Goal: Task Accomplishment & Management: Use online tool/utility

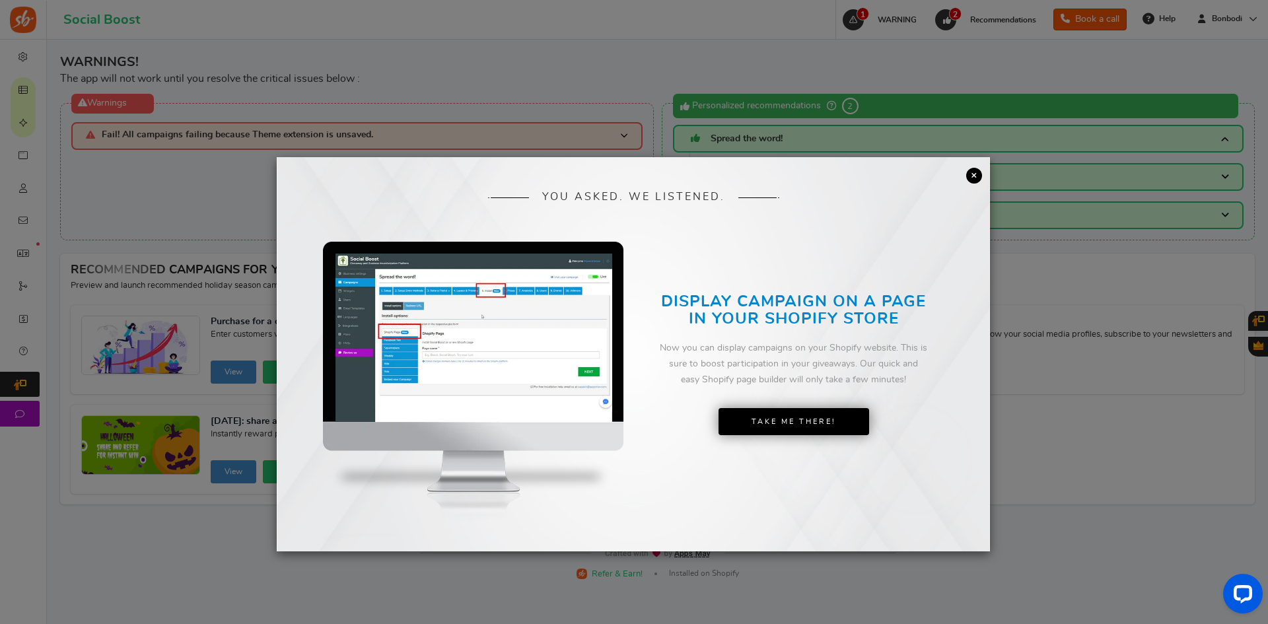
click at [971, 172] on link "×" at bounding box center [974, 176] width 16 height 16
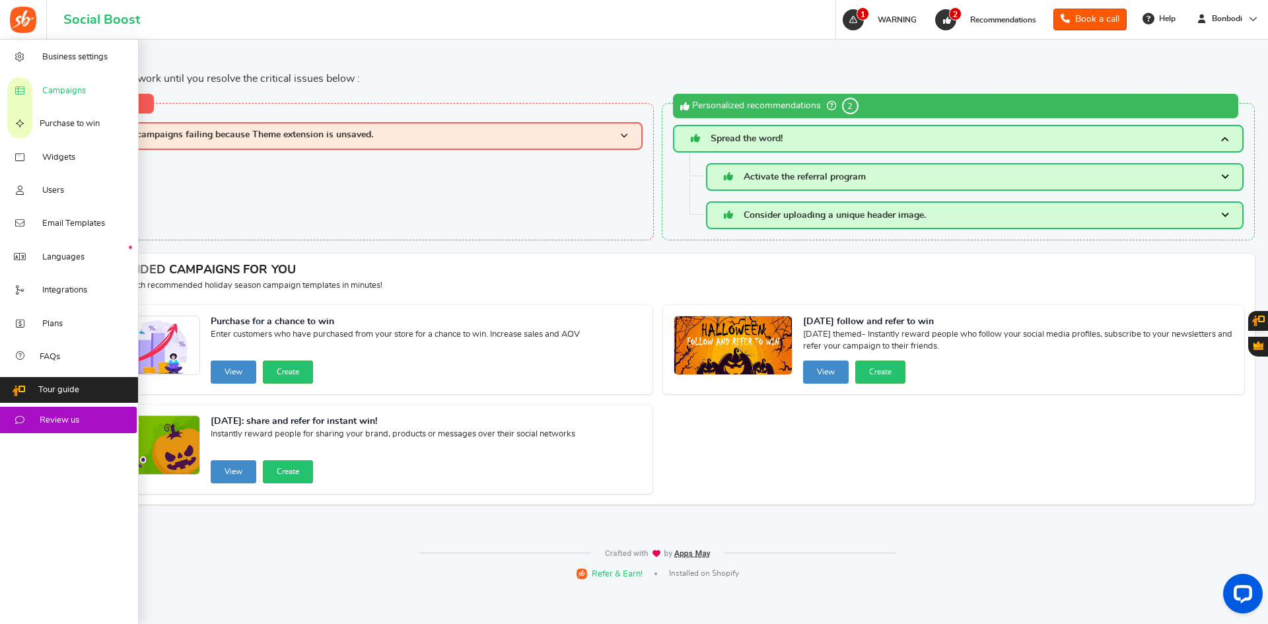
click at [69, 91] on span "Campaigns" at bounding box center [64, 91] width 44 height 12
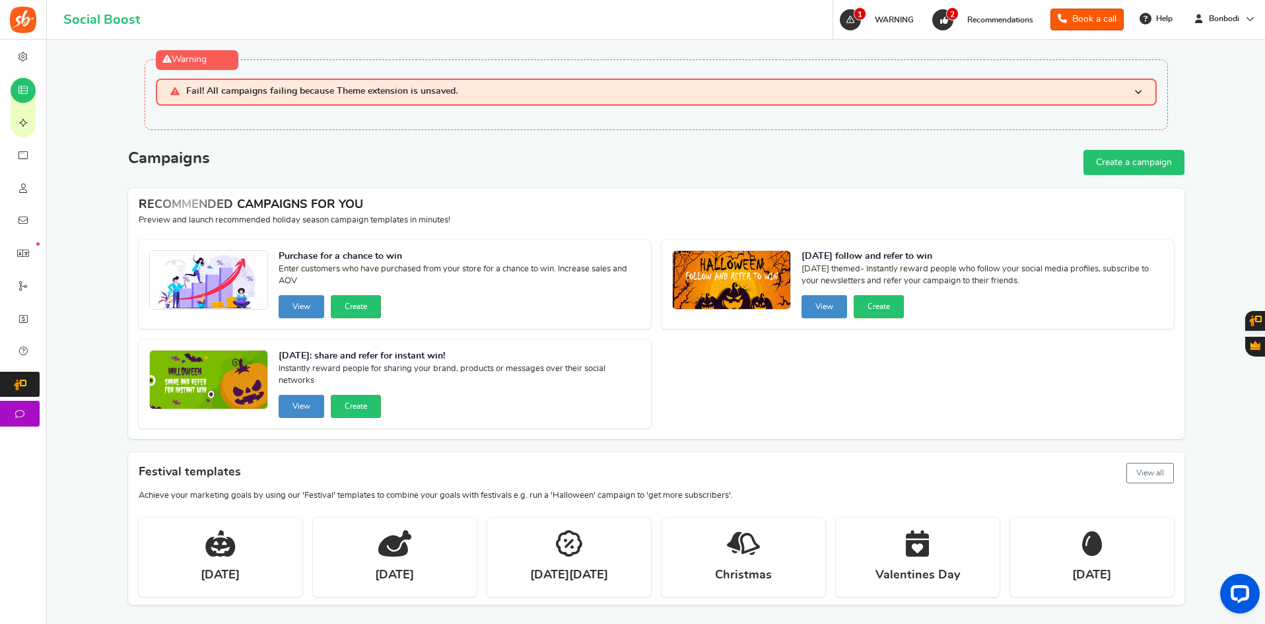
click at [1129, 162] on link "Create a campaign" at bounding box center [1133, 162] width 101 height 25
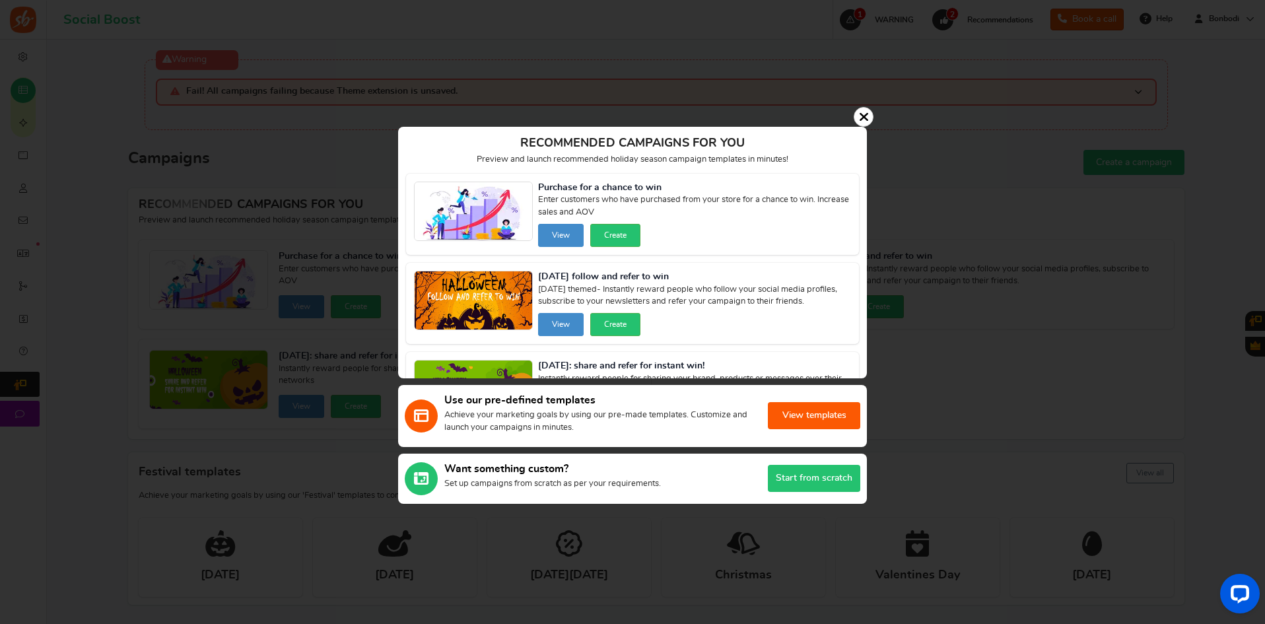
click at [797, 411] on button "View templates" at bounding box center [814, 415] width 92 height 27
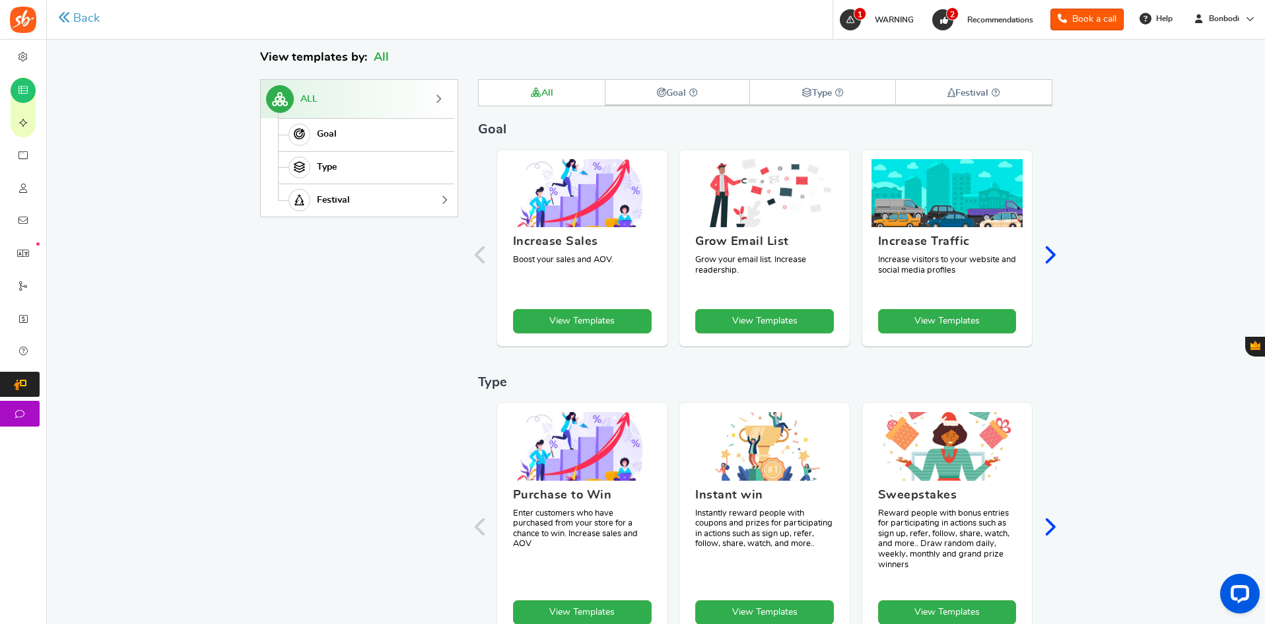
scroll to position [228, 0]
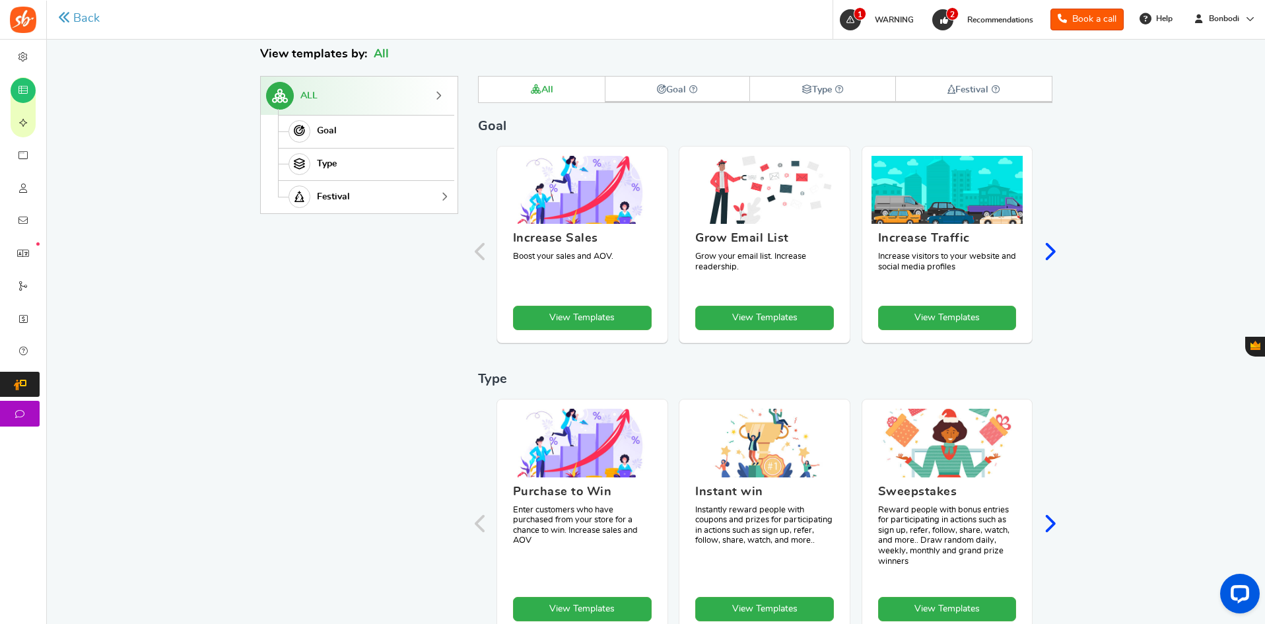
click at [335, 194] on span "Festival" at bounding box center [333, 196] width 33 height 11
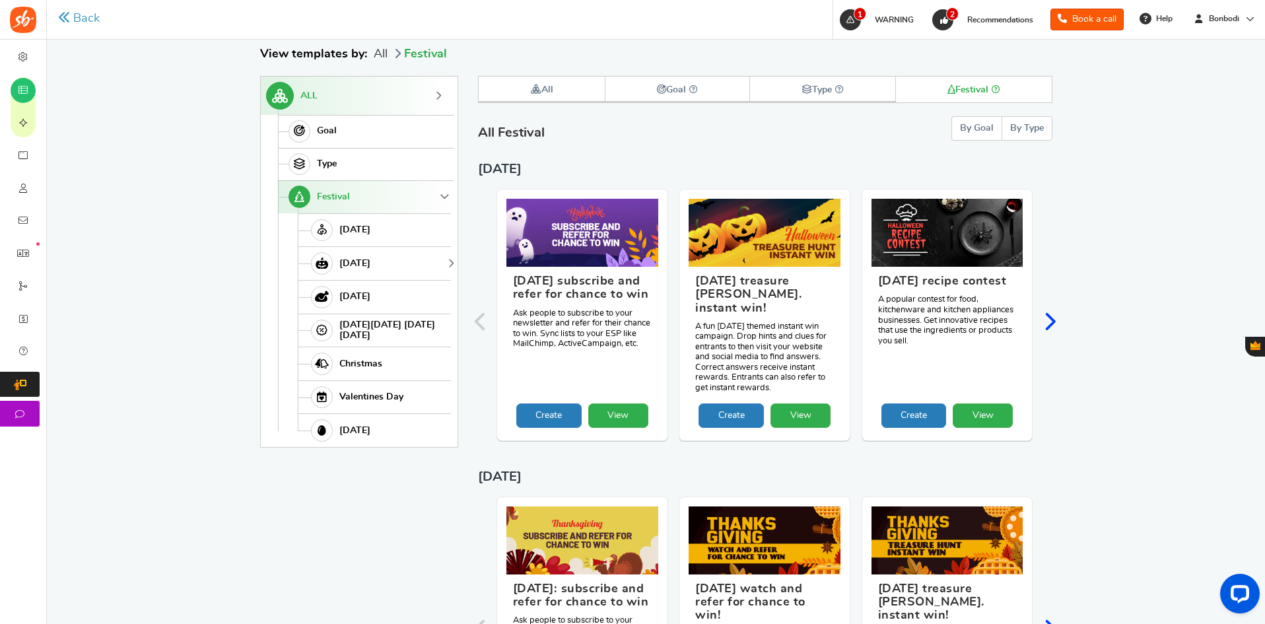
click at [360, 259] on span "[DATE]" at bounding box center [354, 263] width 31 height 11
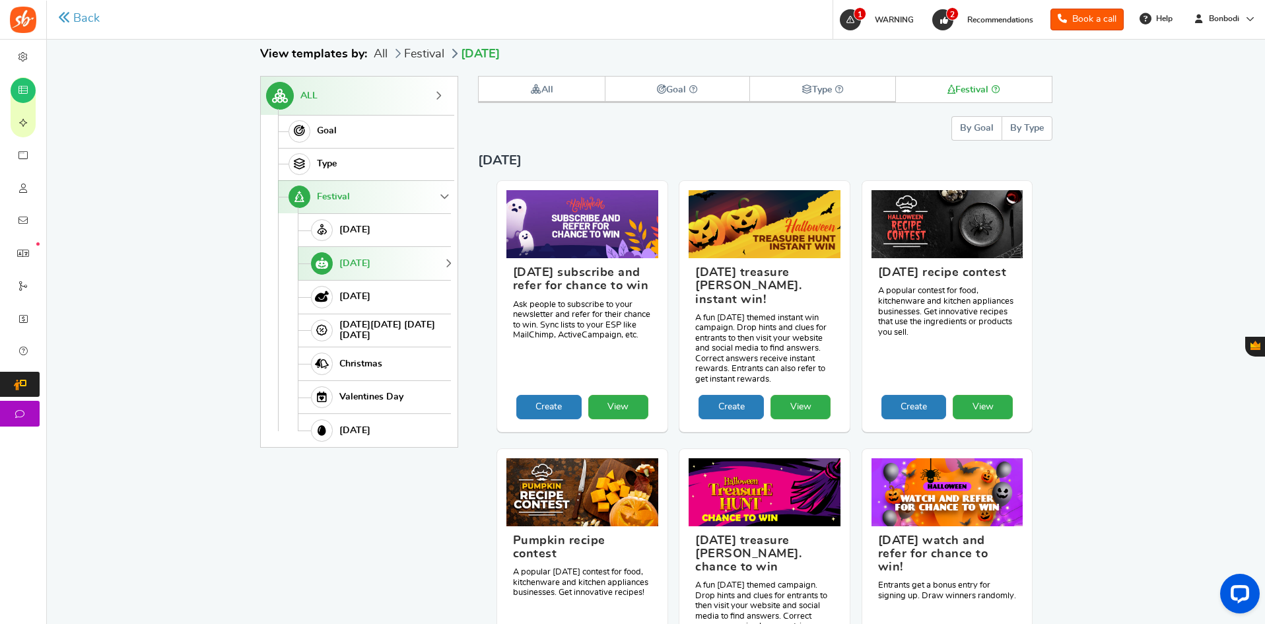
click at [963, 123] on button "By Goal" at bounding box center [976, 128] width 50 height 24
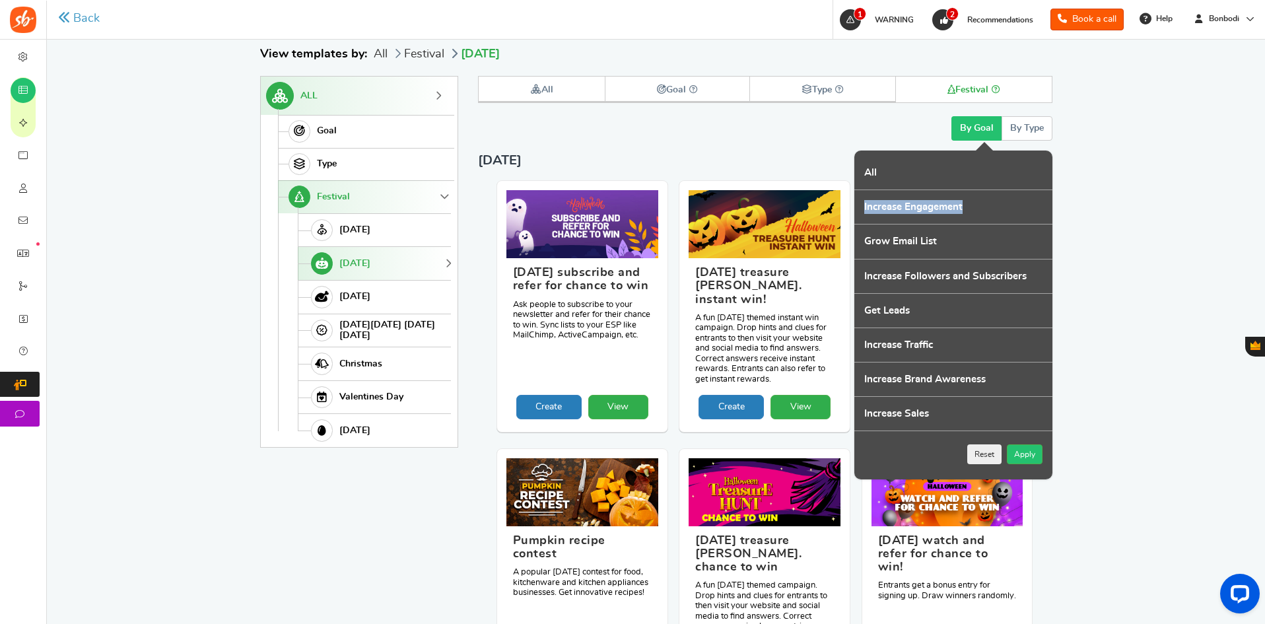
drag, startPoint x: 969, startPoint y: 204, endPoint x: 863, endPoint y: 204, distance: 106.3
click at [863, 204] on label "Increase Engagement" at bounding box center [953, 207] width 198 height 34
copy label "Increase Engagement"
drag, startPoint x: 865, startPoint y: 240, endPoint x: 950, endPoint y: 241, distance: 85.2
click at [950, 241] on label "Grow Email List" at bounding box center [953, 241] width 198 height 34
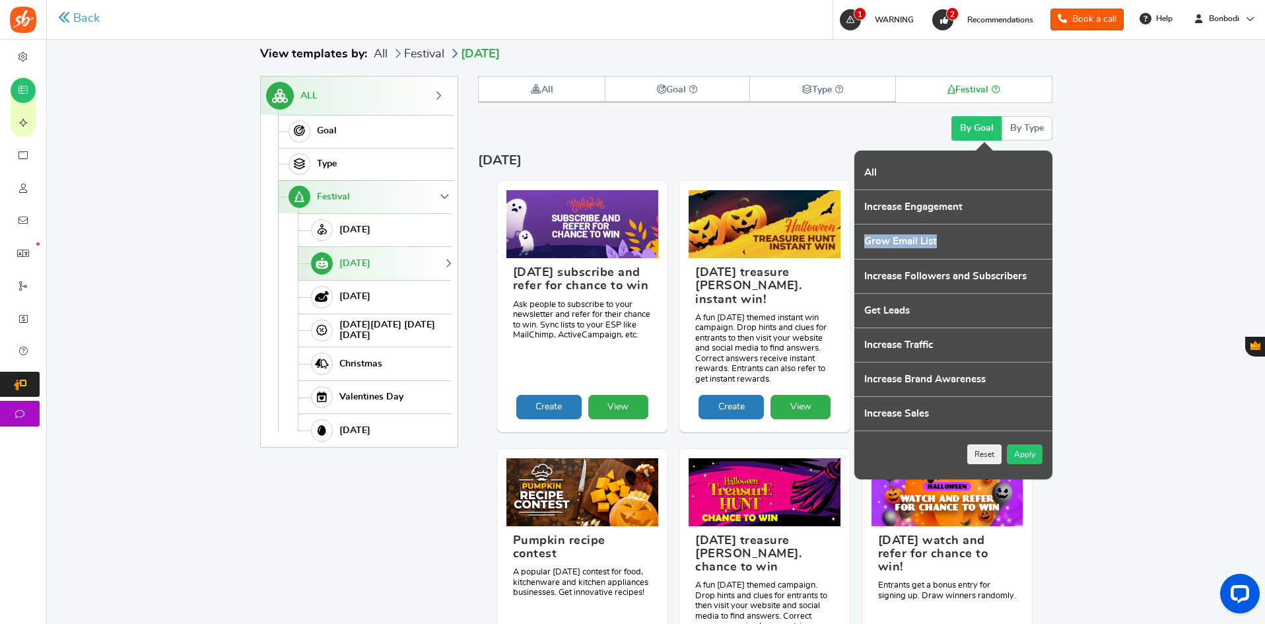
copy label "Grow Email List"
drag, startPoint x: 860, startPoint y: 306, endPoint x: 926, endPoint y: 306, distance: 66.7
click at [926, 306] on label "Get Leads" at bounding box center [953, 311] width 198 height 34
copy label "Get Leads"
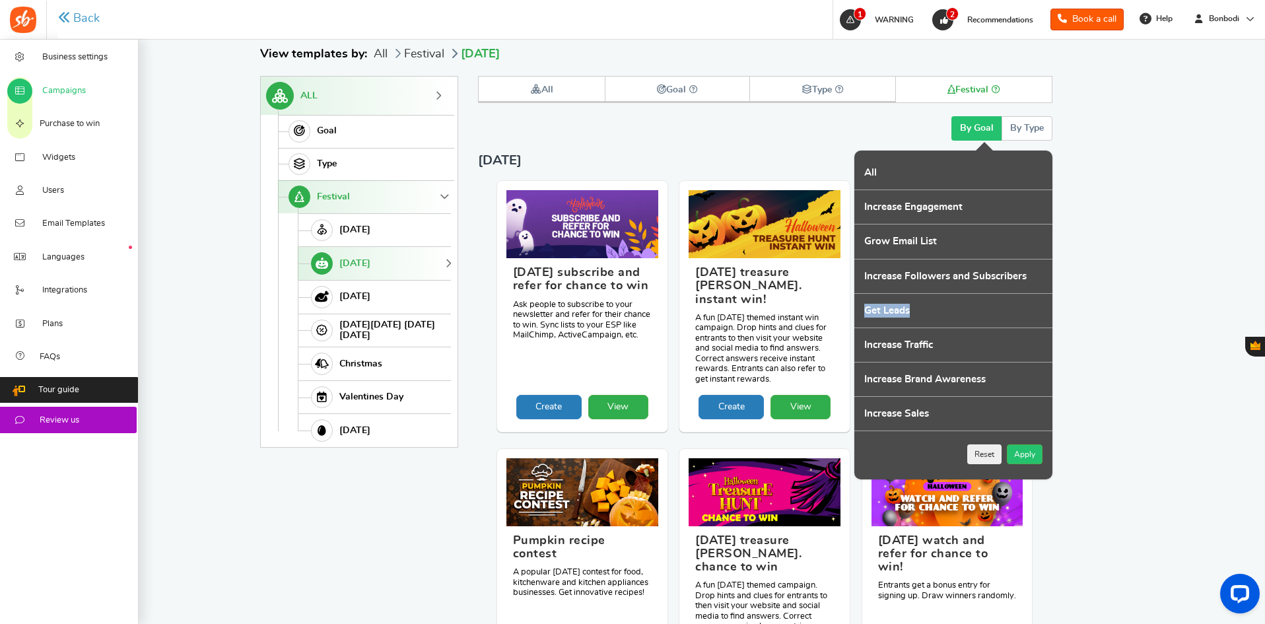
click at [64, 88] on span "Campaigns" at bounding box center [64, 91] width 44 height 12
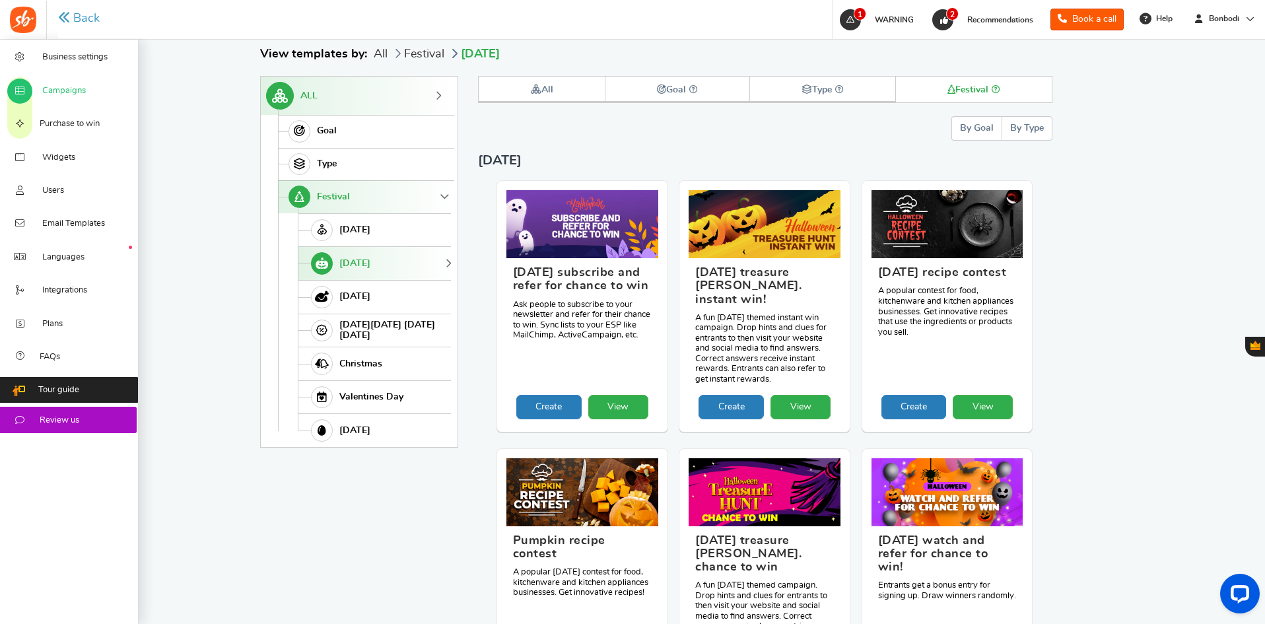
click at [50, 90] on span "Campaigns" at bounding box center [64, 91] width 44 height 12
click at [82, 85] on span "Campaigns" at bounding box center [64, 91] width 44 height 12
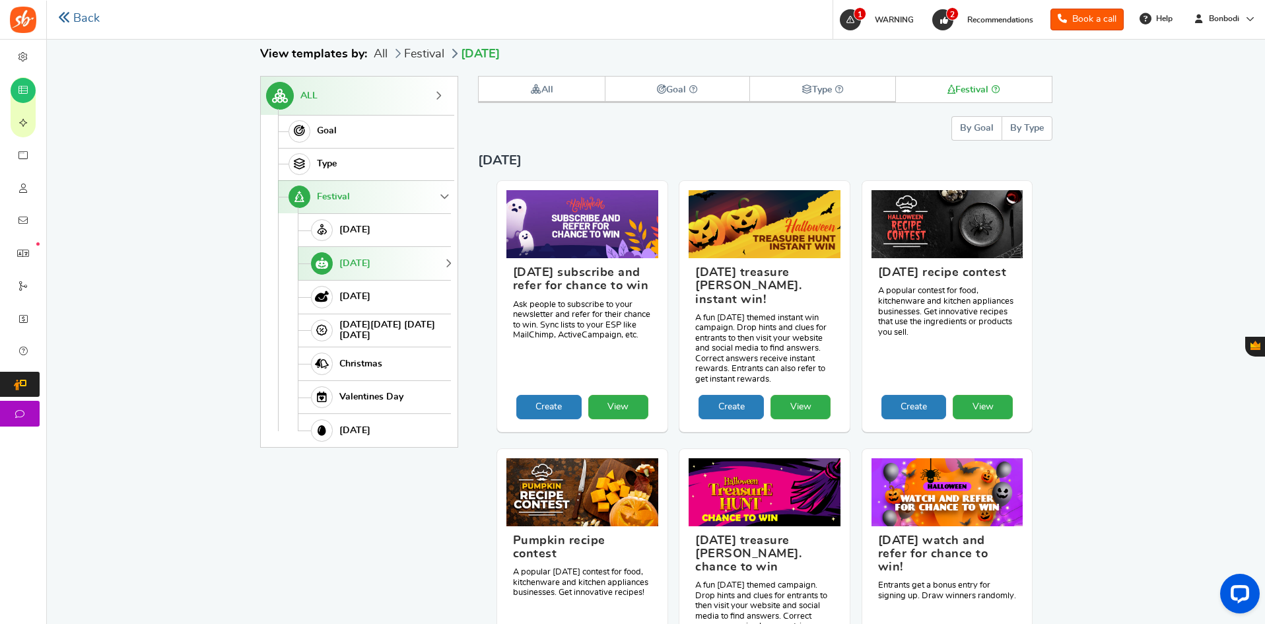
click at [84, 26] on link "Back" at bounding box center [79, 19] width 42 height 17
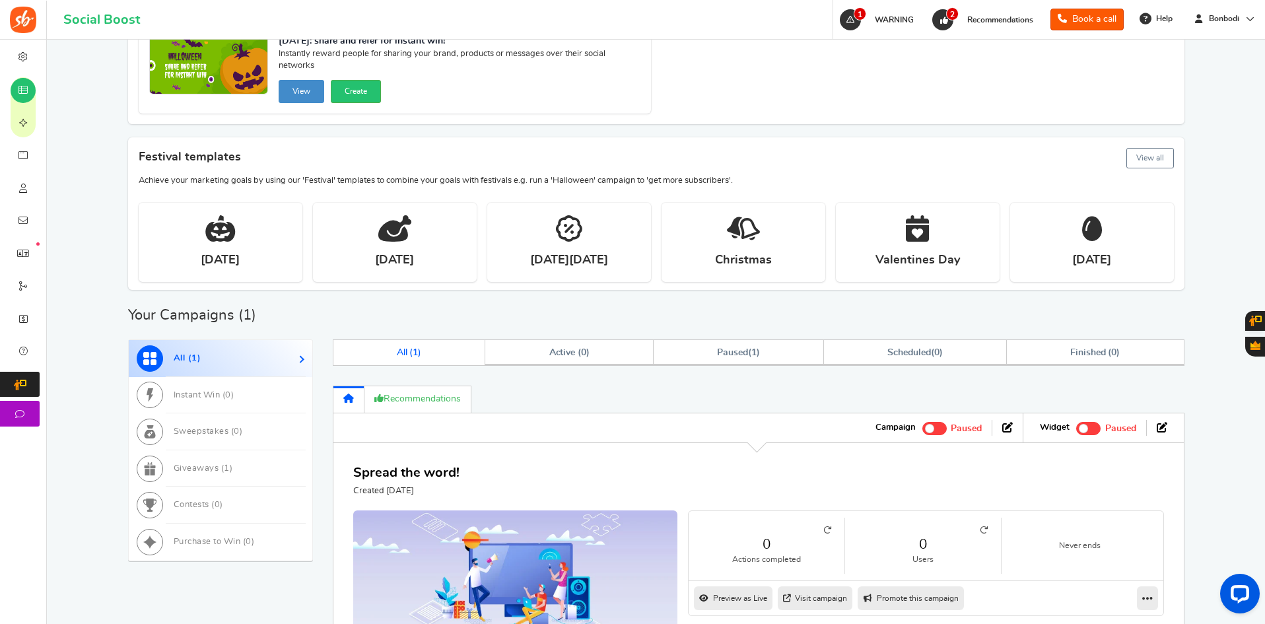
scroll to position [432, 0]
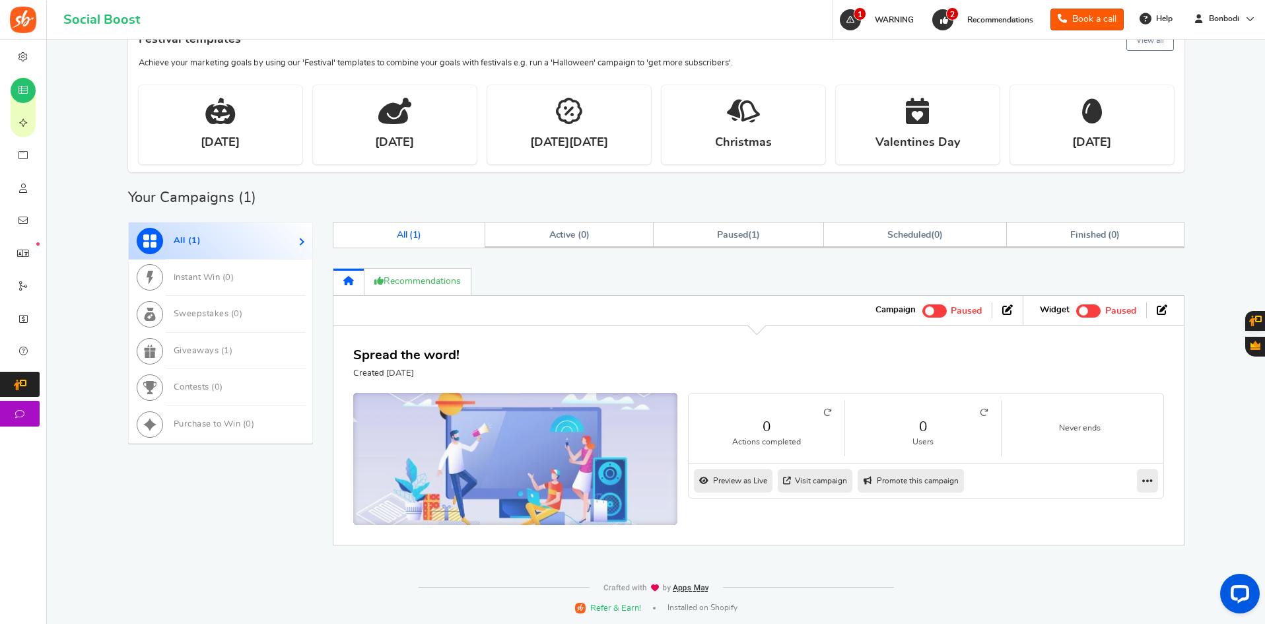
click at [452, 440] on img at bounding box center [515, 462] width 487 height 207
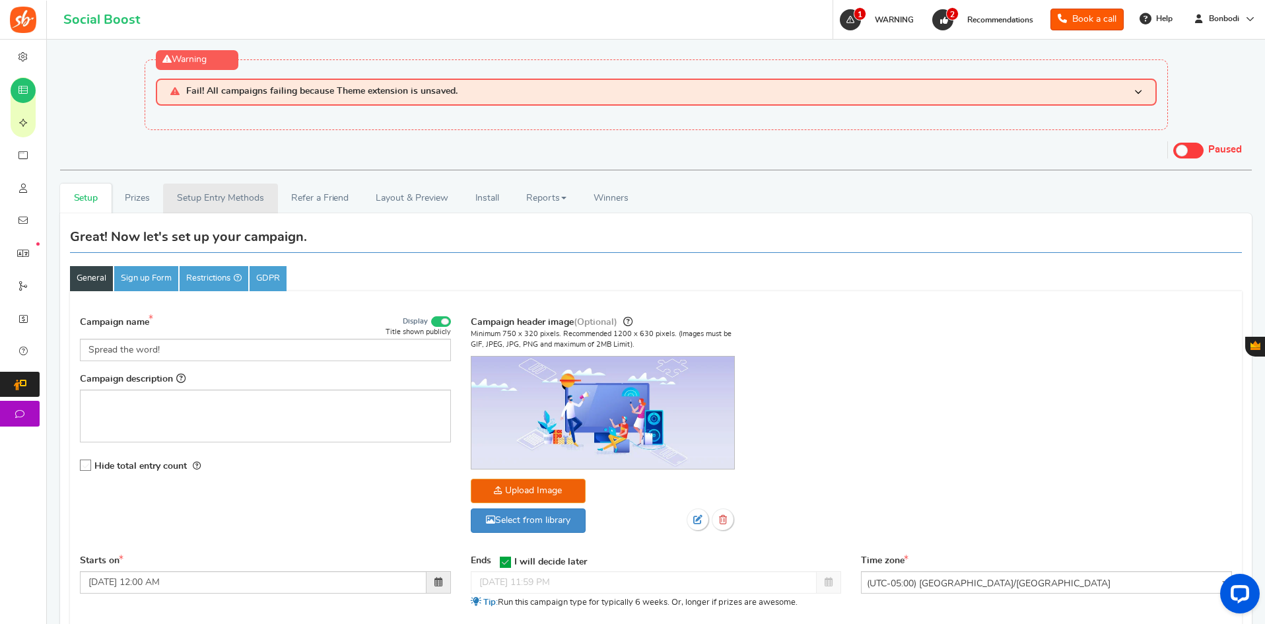
click at [234, 197] on link "Setup Entry Methods" at bounding box center [220, 199] width 114 height 30
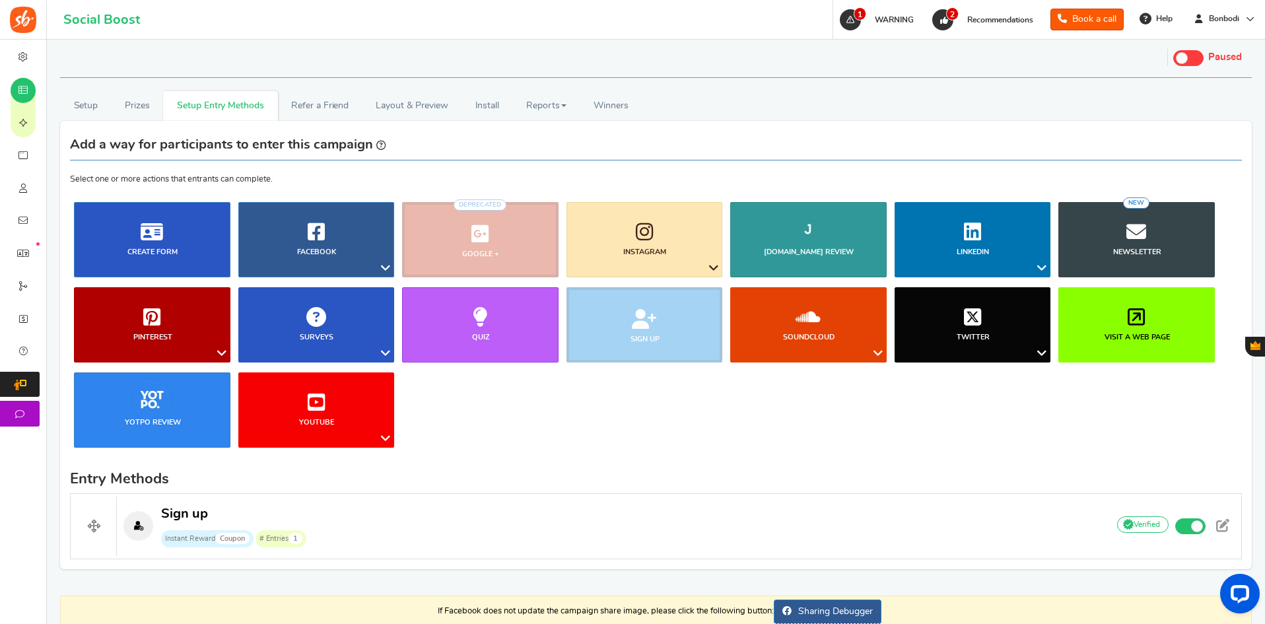
scroll to position [159, 0]
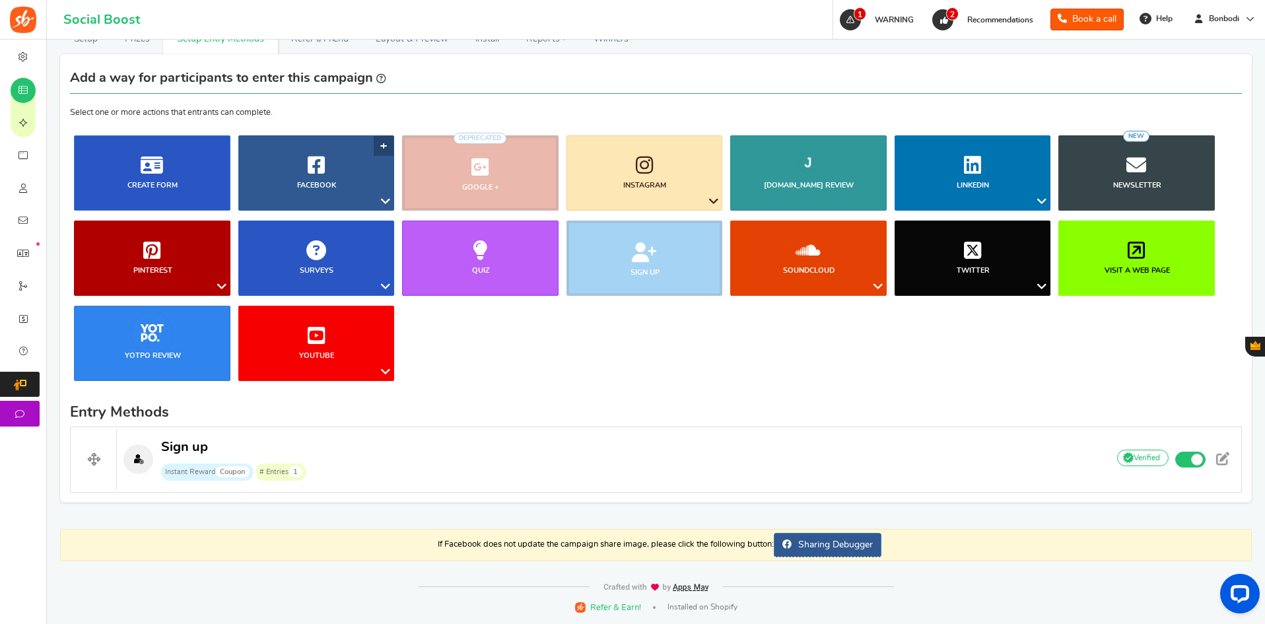
click at [310, 172] on icon at bounding box center [316, 165] width 17 height 20
click at [134, 178] on link "Create Form" at bounding box center [152, 172] width 156 height 75
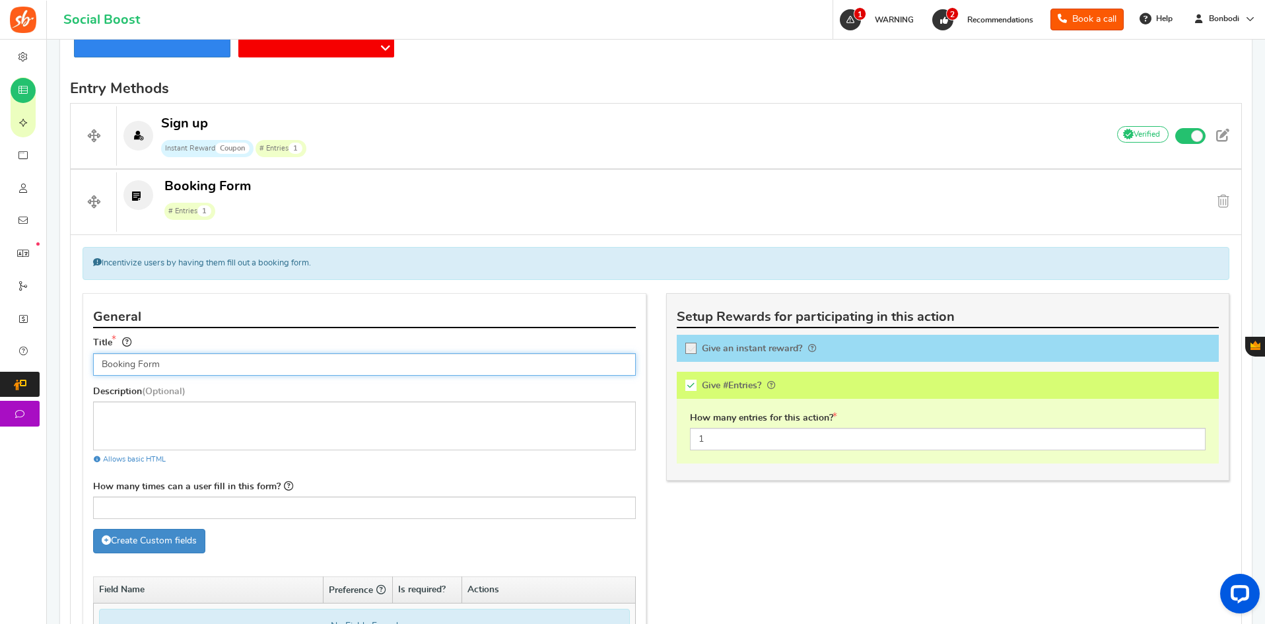
scroll to position [477, 0]
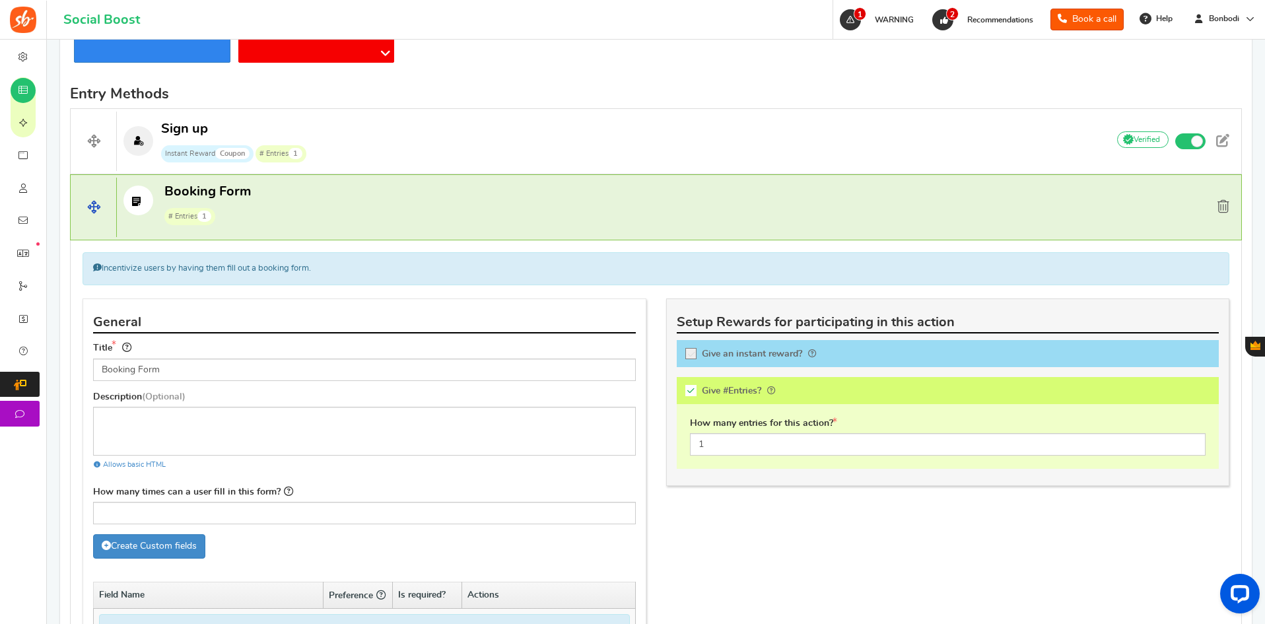
click at [1224, 208] on span at bounding box center [1224, 206] width 12 height 13
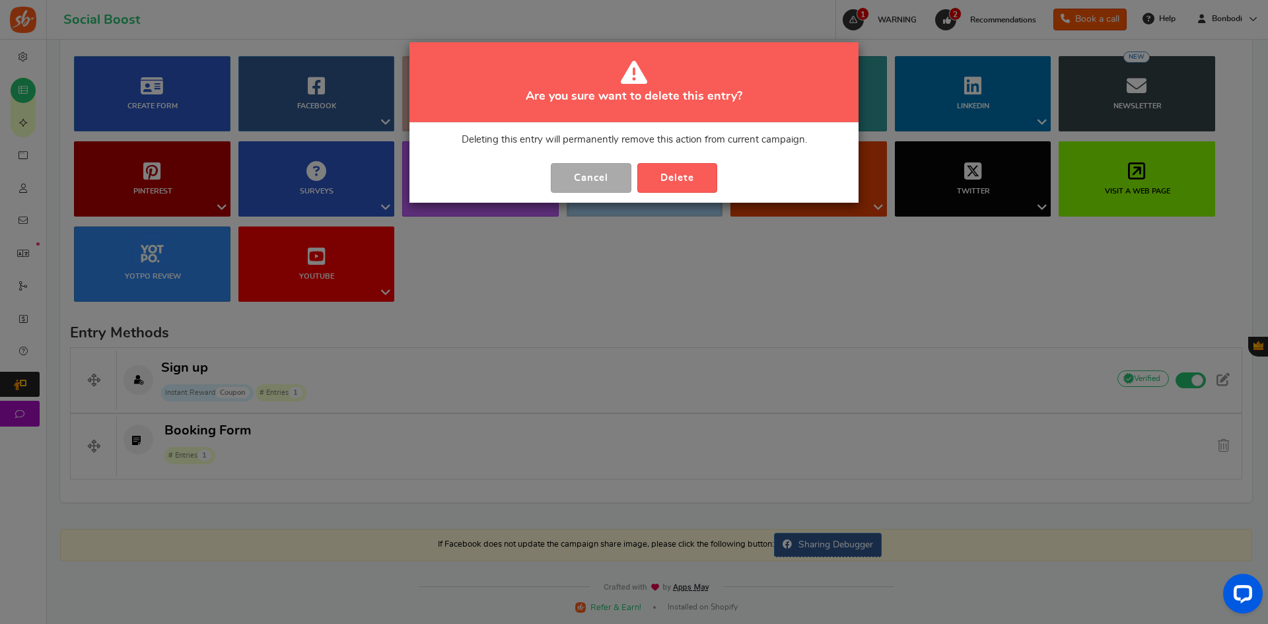
scroll to position [238, 0]
click at [660, 176] on button "Delete" at bounding box center [677, 178] width 80 height 30
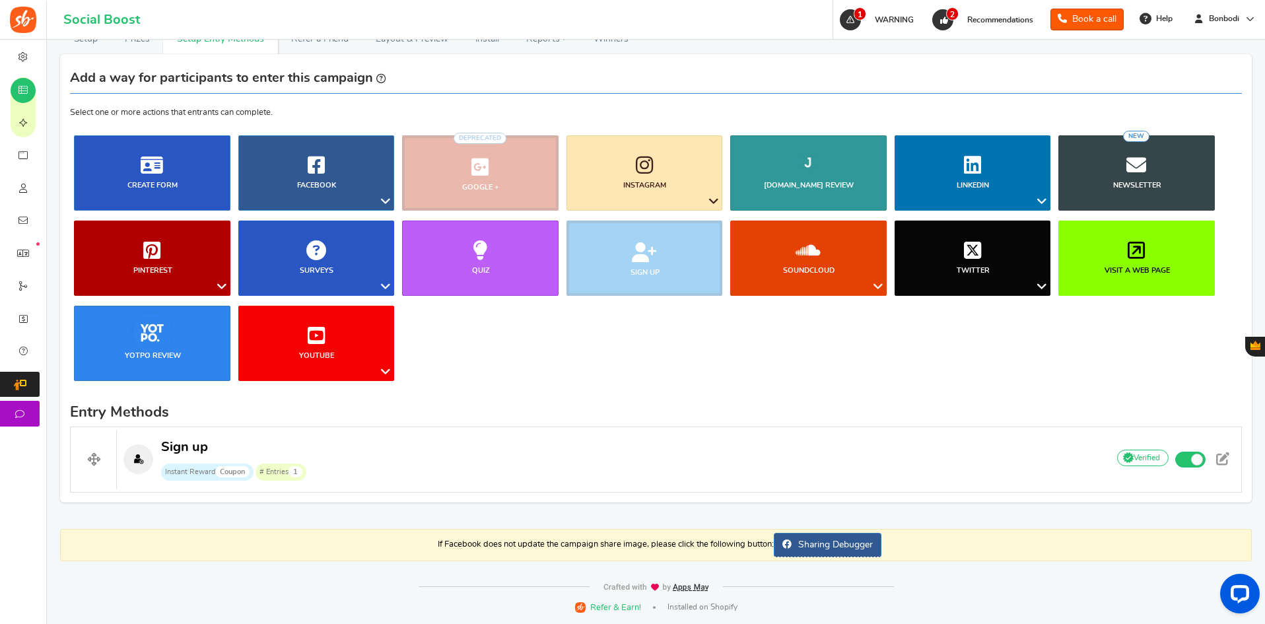
click at [823, 380] on ul "Blog Comments Create Form Facebook Visit a Facebook Page Includes Like Share on…" at bounding box center [656, 263] width 1172 height 256
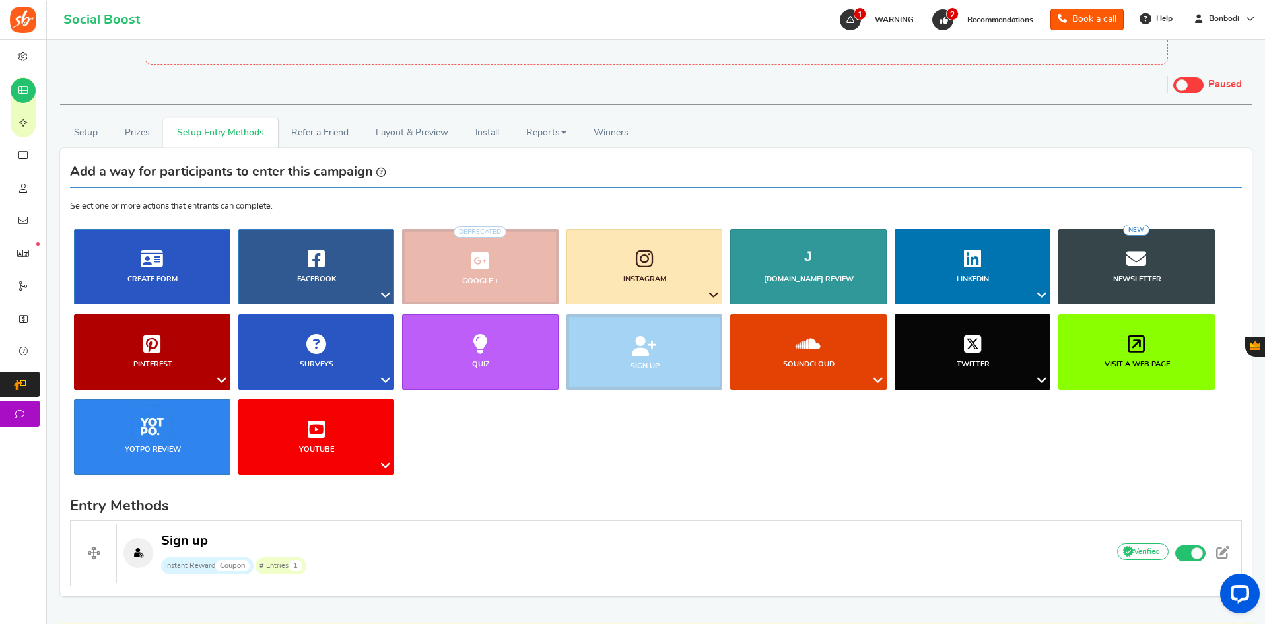
scroll to position [0, 0]
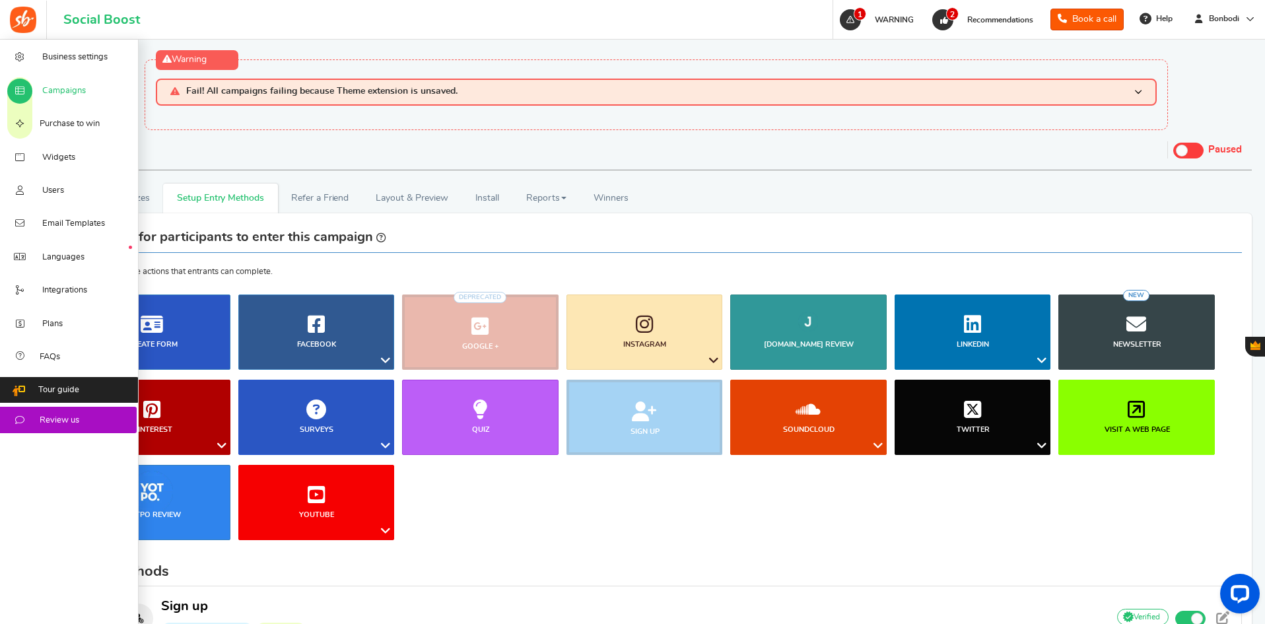
click at [62, 88] on span "Campaigns" at bounding box center [64, 91] width 44 height 12
